Goal: Task Accomplishment & Management: Manage account settings

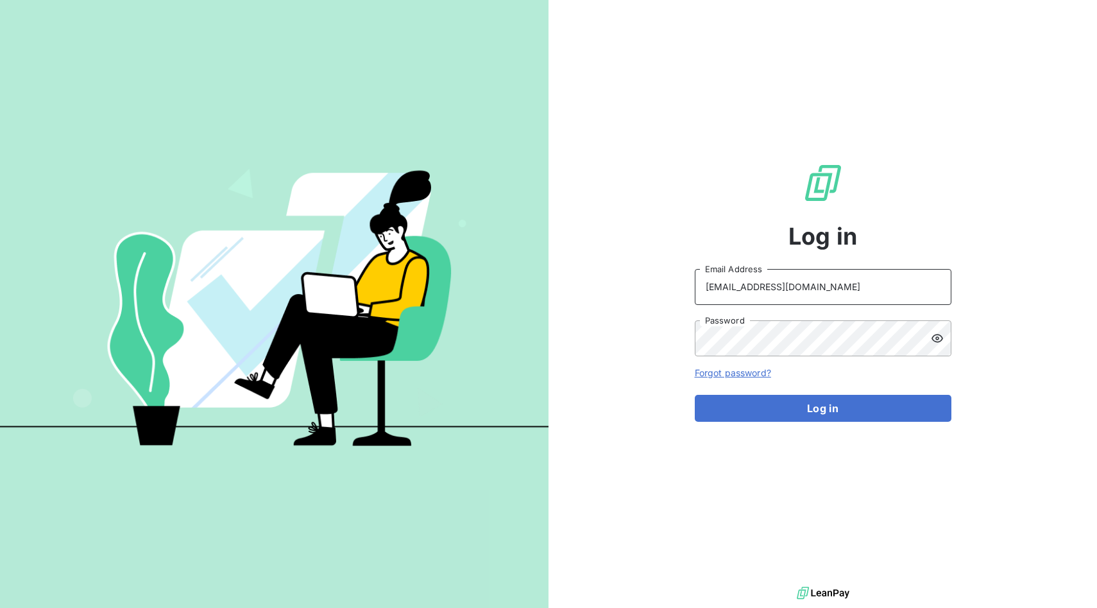
click at [695, 305] on div at bounding box center [695, 305] width 0 height 0
click at [695, 356] on div at bounding box center [695, 356] width 0 height 0
click at [802, 418] on button "Log in" at bounding box center [823, 408] width 257 height 27
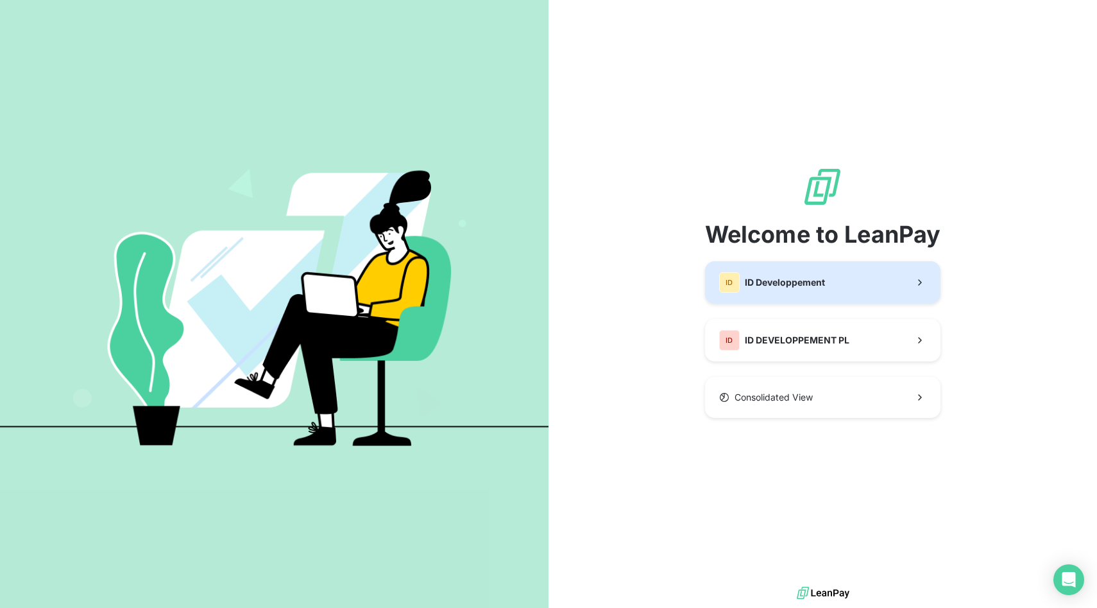
click at [836, 277] on button "ID ID Developpement" at bounding box center [823, 282] width 236 height 42
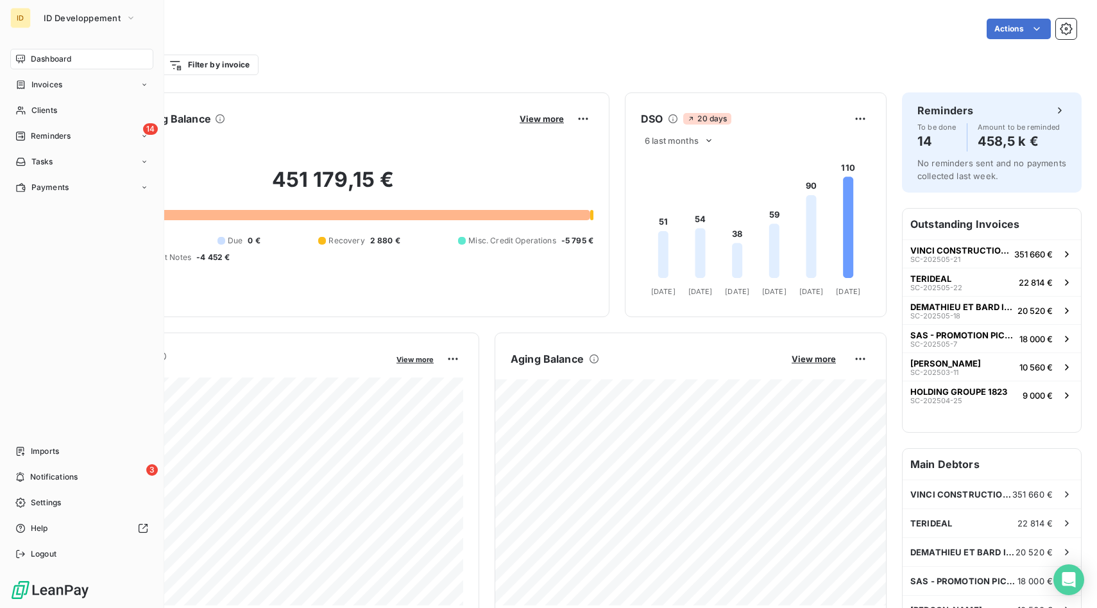
click at [24, 13] on div "ID" at bounding box center [20, 18] width 21 height 21
click at [73, 17] on span "ID Developpement" at bounding box center [82, 18] width 77 height 10
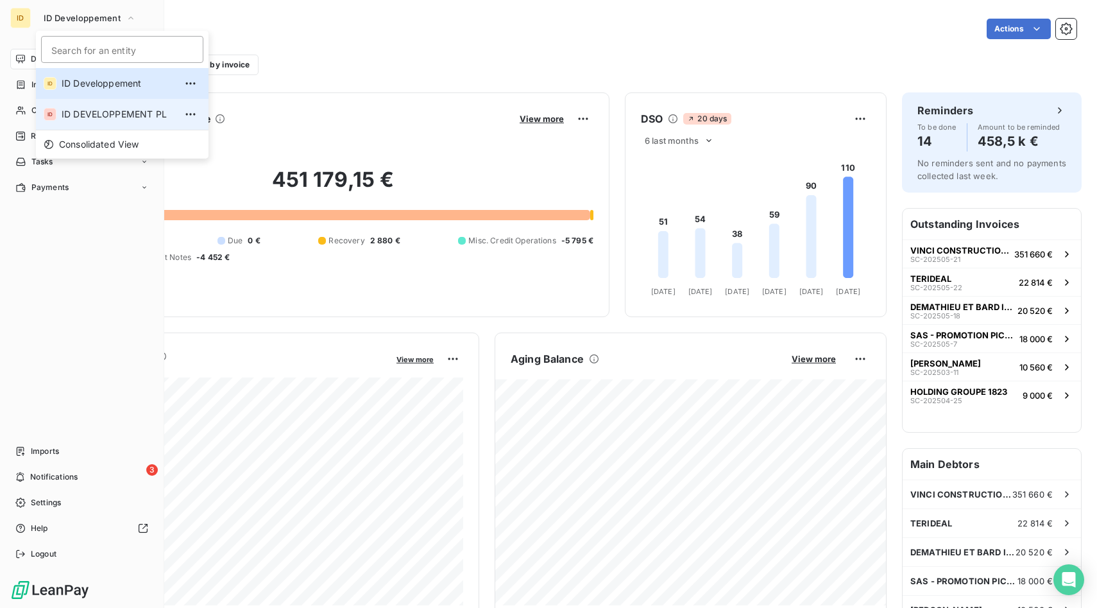
click at [94, 114] on span "ID DEVELOPPEMENT PL" at bounding box center [119, 114] width 114 height 13
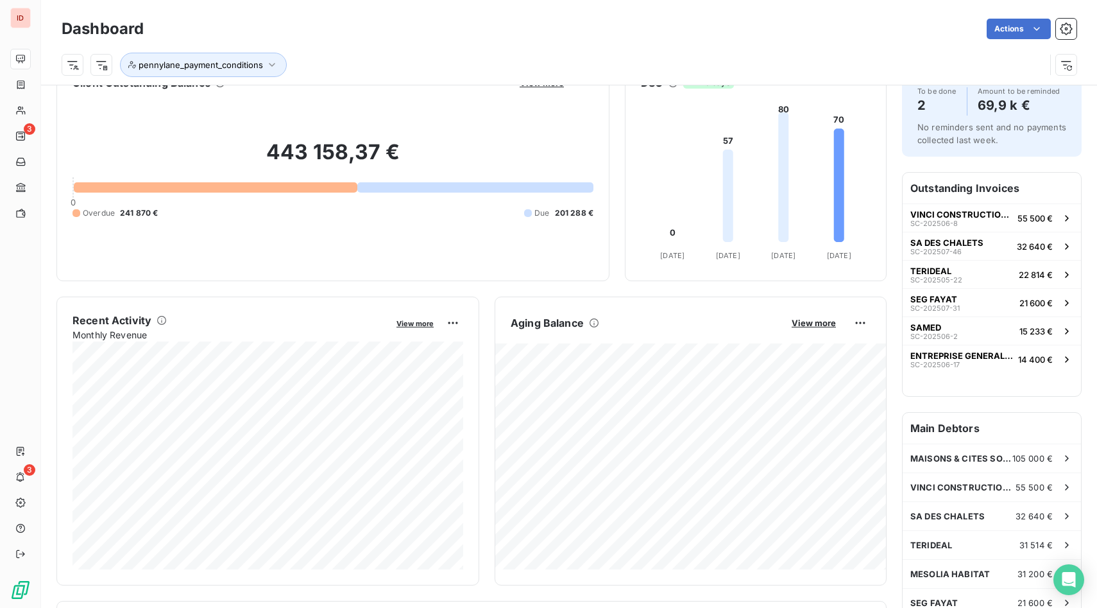
scroll to position [48, 0]
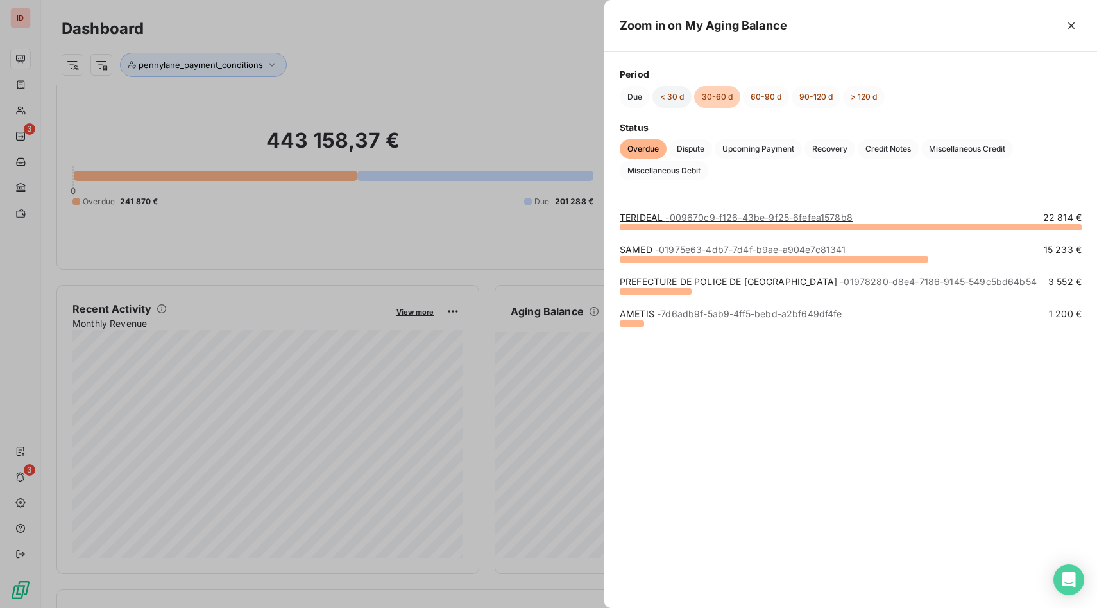
click at [673, 103] on button "< 30 d" at bounding box center [672, 97] width 39 height 22
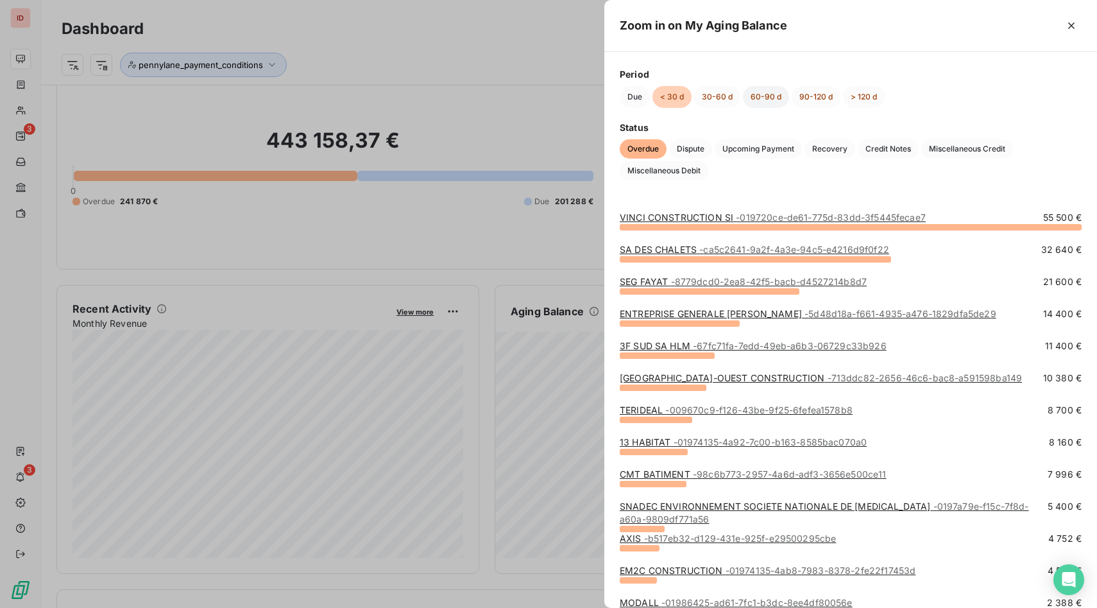
click at [762, 87] on button "60-90 d" at bounding box center [766, 97] width 46 height 22
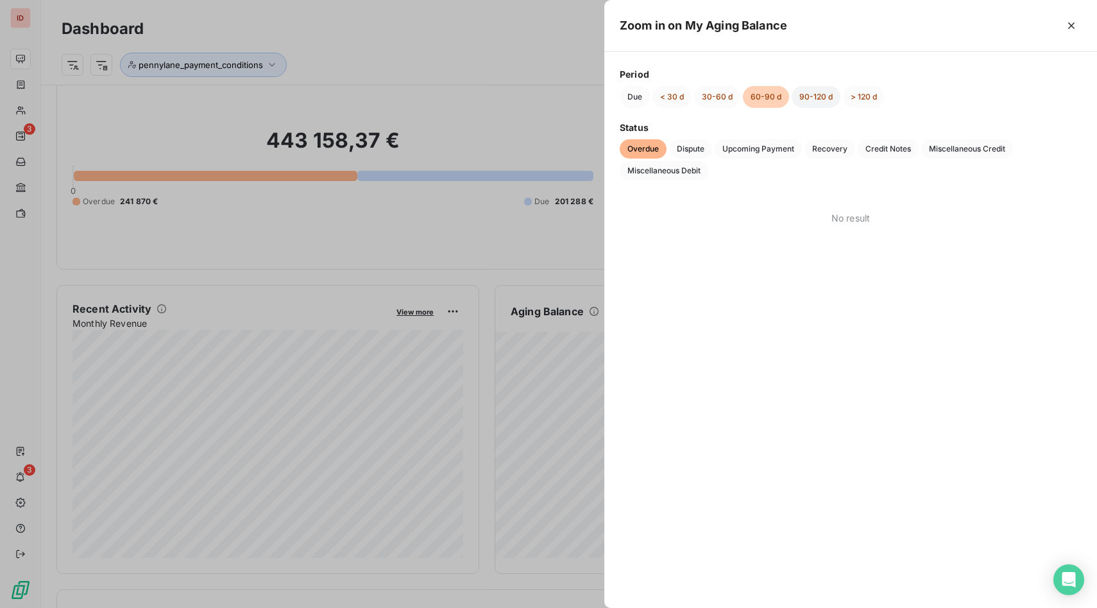
click at [811, 99] on button "90-120 d" at bounding box center [816, 97] width 49 height 22
click at [863, 98] on button "> 120 d" at bounding box center [864, 97] width 42 height 22
click at [669, 101] on button "< 30 d" at bounding box center [672, 97] width 39 height 22
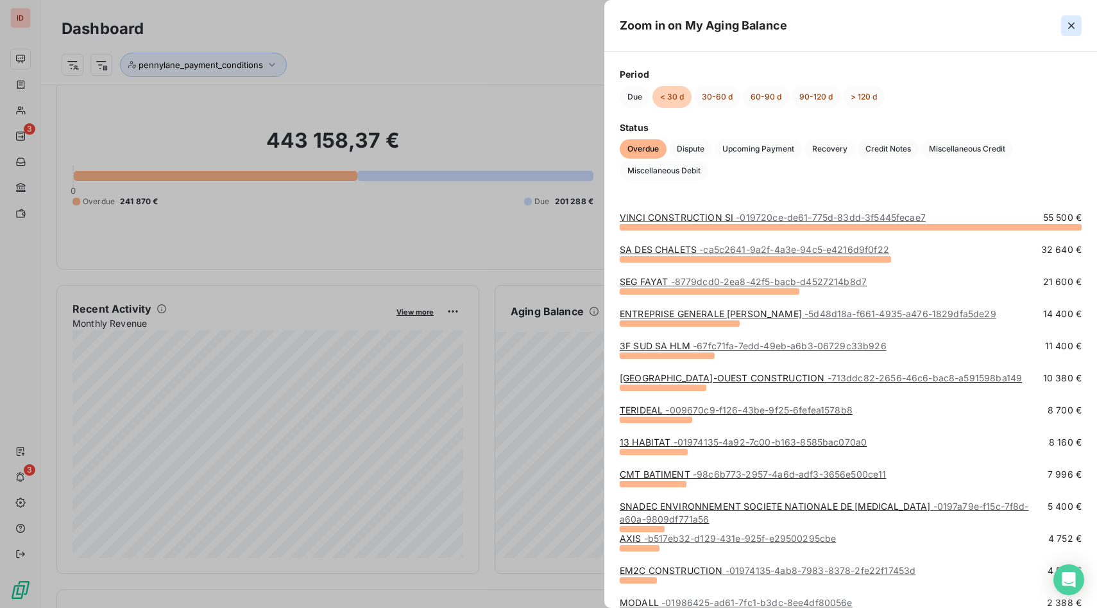
click at [1070, 33] on button "button" at bounding box center [1071, 25] width 21 height 21
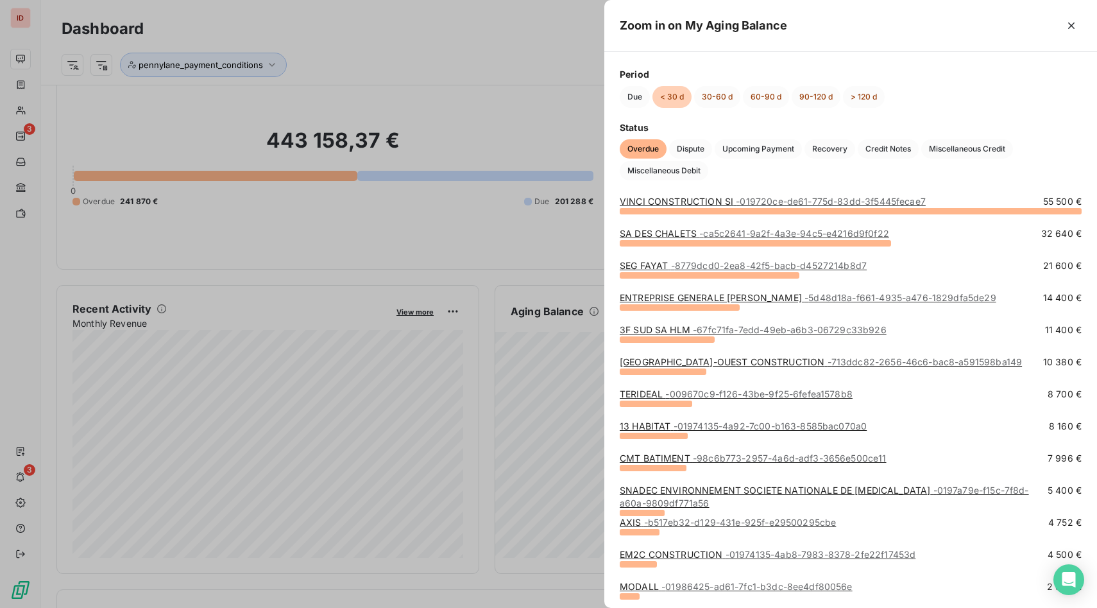
scroll to position [0, 0]
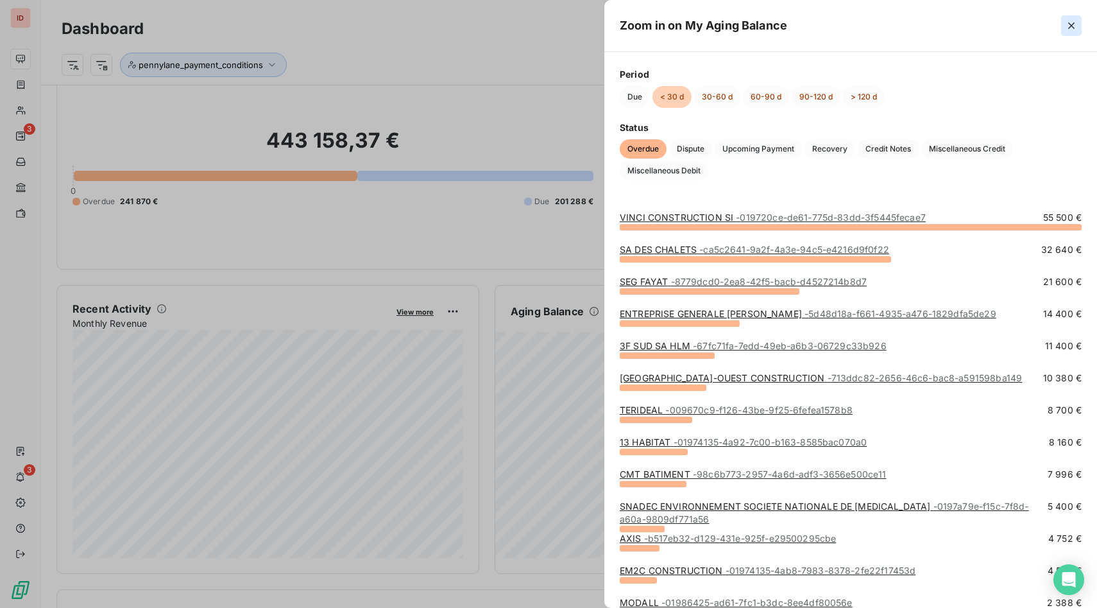
click at [1065, 25] on icon "button" at bounding box center [1071, 25] width 13 height 13
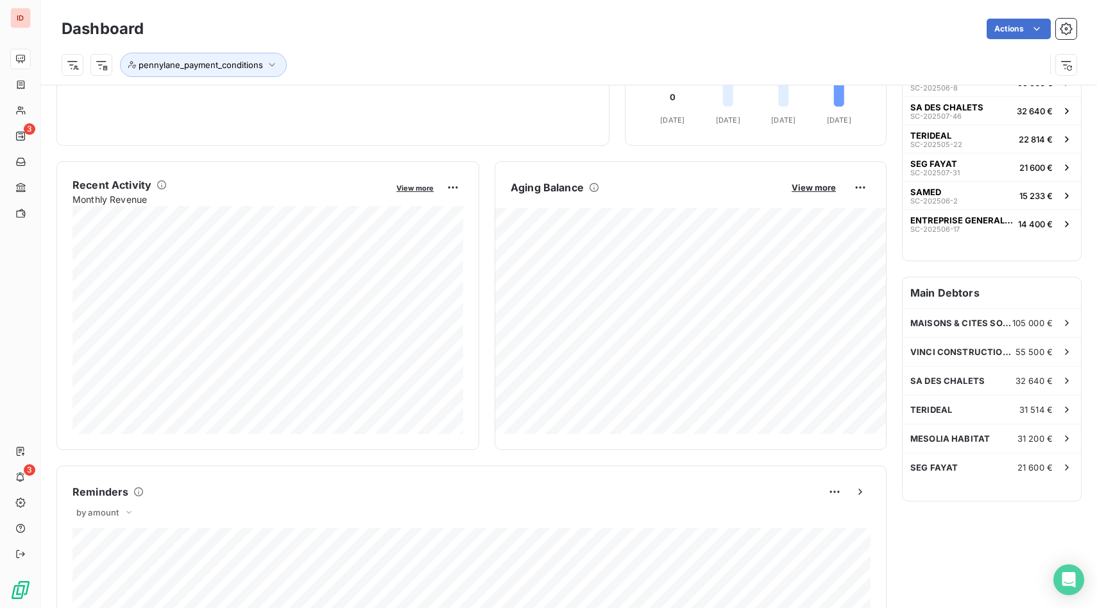
scroll to position [176, 0]
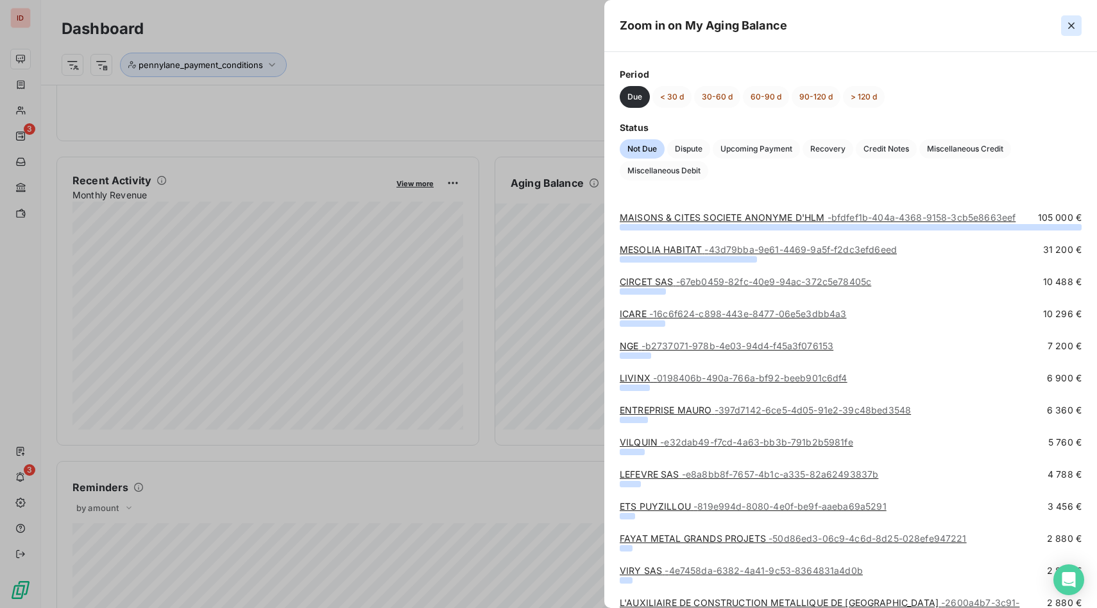
click at [1068, 28] on icon "button" at bounding box center [1071, 25] width 6 height 6
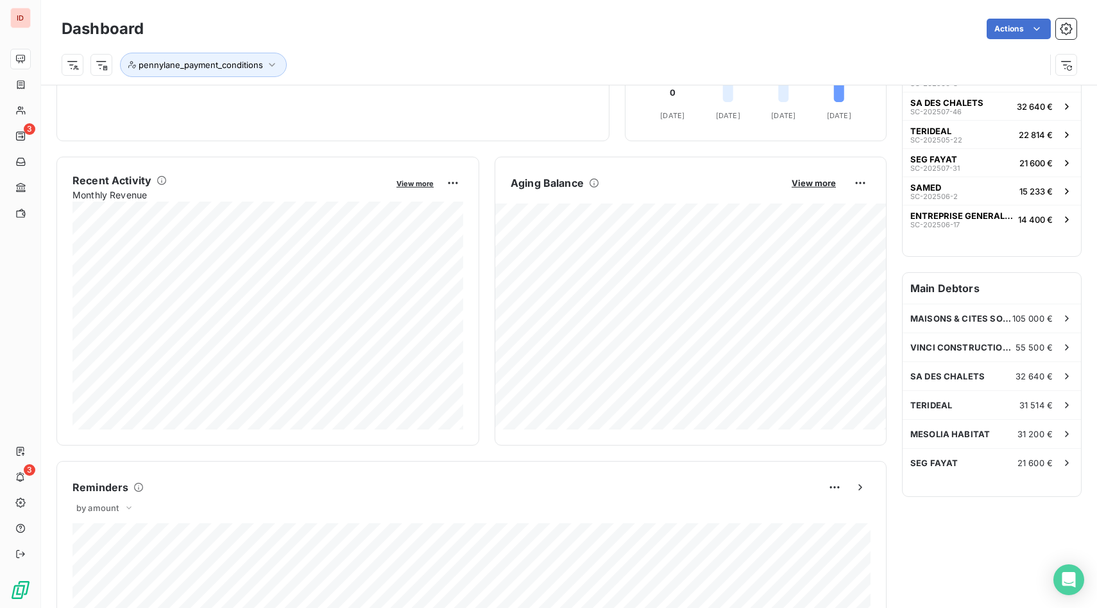
scroll to position [0, 0]
